Goal: Information Seeking & Learning: Stay updated

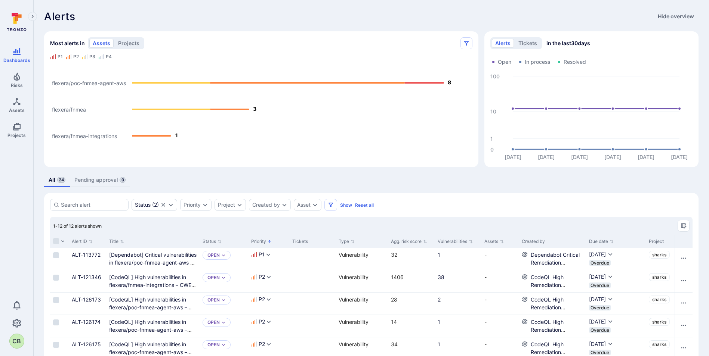
click at [64, 41] on span "Most alerts in" at bounding box center [67, 43] width 35 height 7
click at [253, 44] on div "Most alerts in assets projects" at bounding box center [253, 43] width 407 height 12
click at [582, 46] on span "in the last 30 days" at bounding box center [568, 43] width 44 height 7
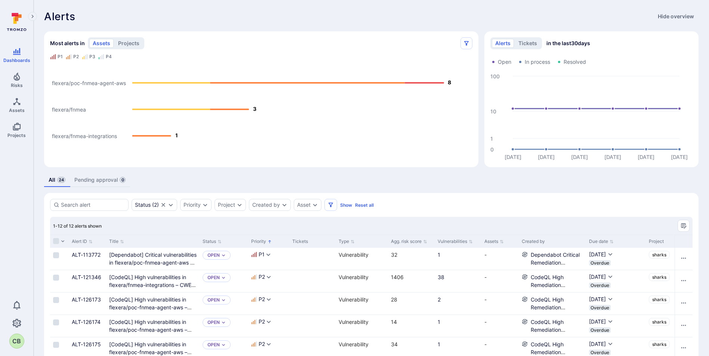
click at [582, 46] on span "in the last 30 days" at bounding box center [568, 43] width 44 height 7
drag, startPoint x: 582, startPoint y: 46, endPoint x: 616, endPoint y: 43, distance: 34.8
click at [616, 43] on div "alerts tickets in the last 30 days" at bounding box center [591, 43] width 202 height 12
click at [579, 43] on span "in the last 30 days" at bounding box center [568, 43] width 44 height 7
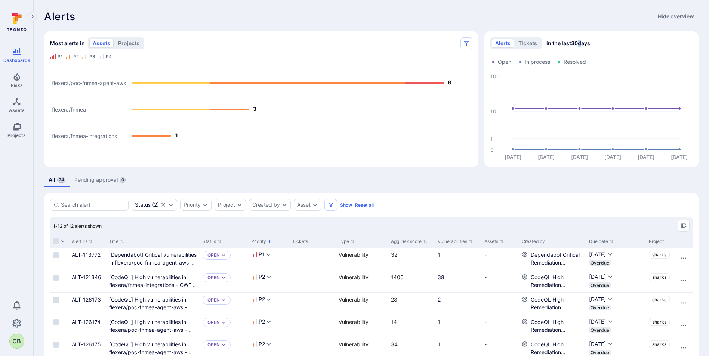
click at [579, 43] on span "in the last 30 days" at bounding box center [568, 43] width 44 height 7
drag, startPoint x: 579, startPoint y: 43, endPoint x: 625, endPoint y: 42, distance: 45.6
click at [625, 42] on div "alerts tickets in the last 30 days" at bounding box center [591, 43] width 202 height 12
